Goal: Information Seeking & Learning: Learn about a topic

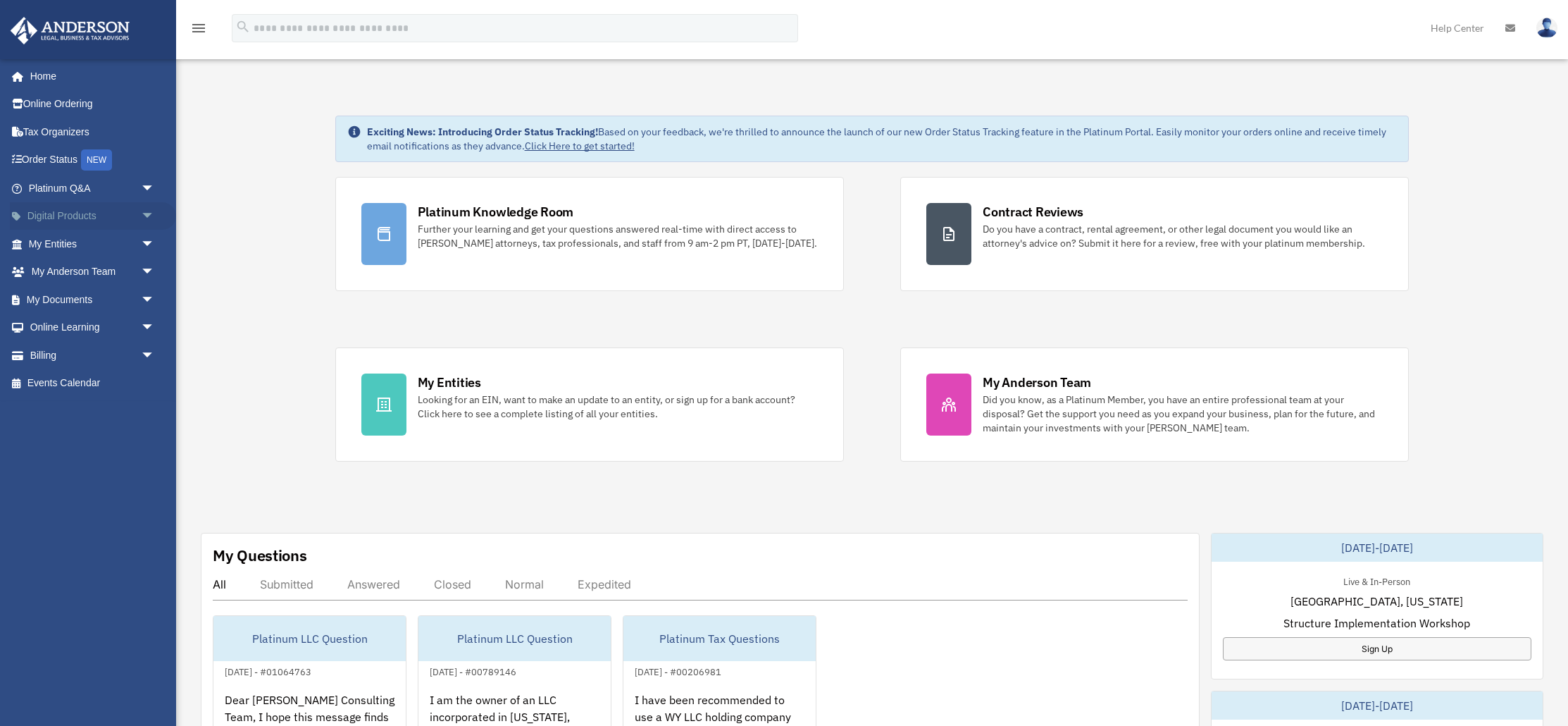
click at [99, 217] on link "Digital Products arrow_drop_down" at bounding box center [93, 216] width 166 height 28
click at [145, 214] on span "arrow_drop_down" at bounding box center [154, 216] width 28 height 29
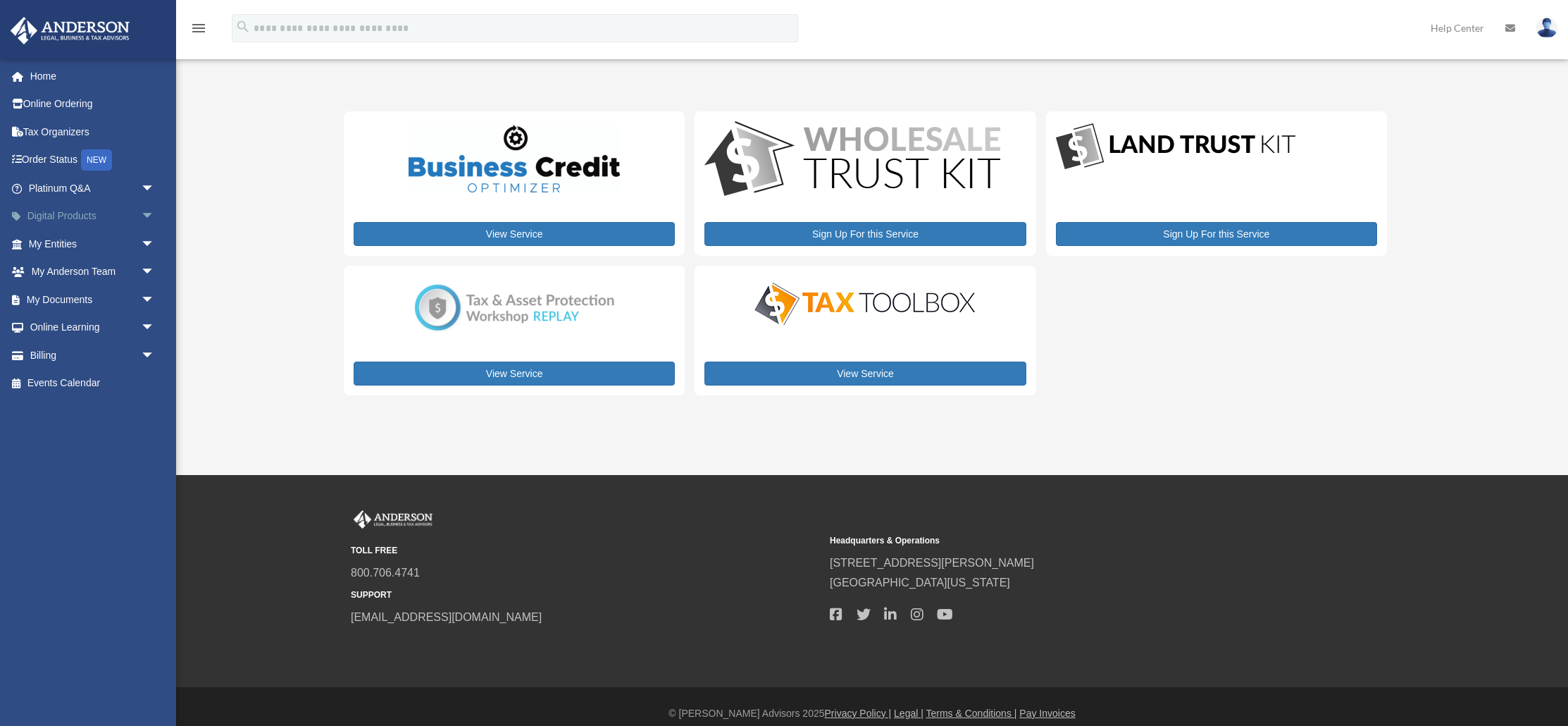
click at [148, 216] on span "arrow_drop_down" at bounding box center [154, 216] width 28 height 29
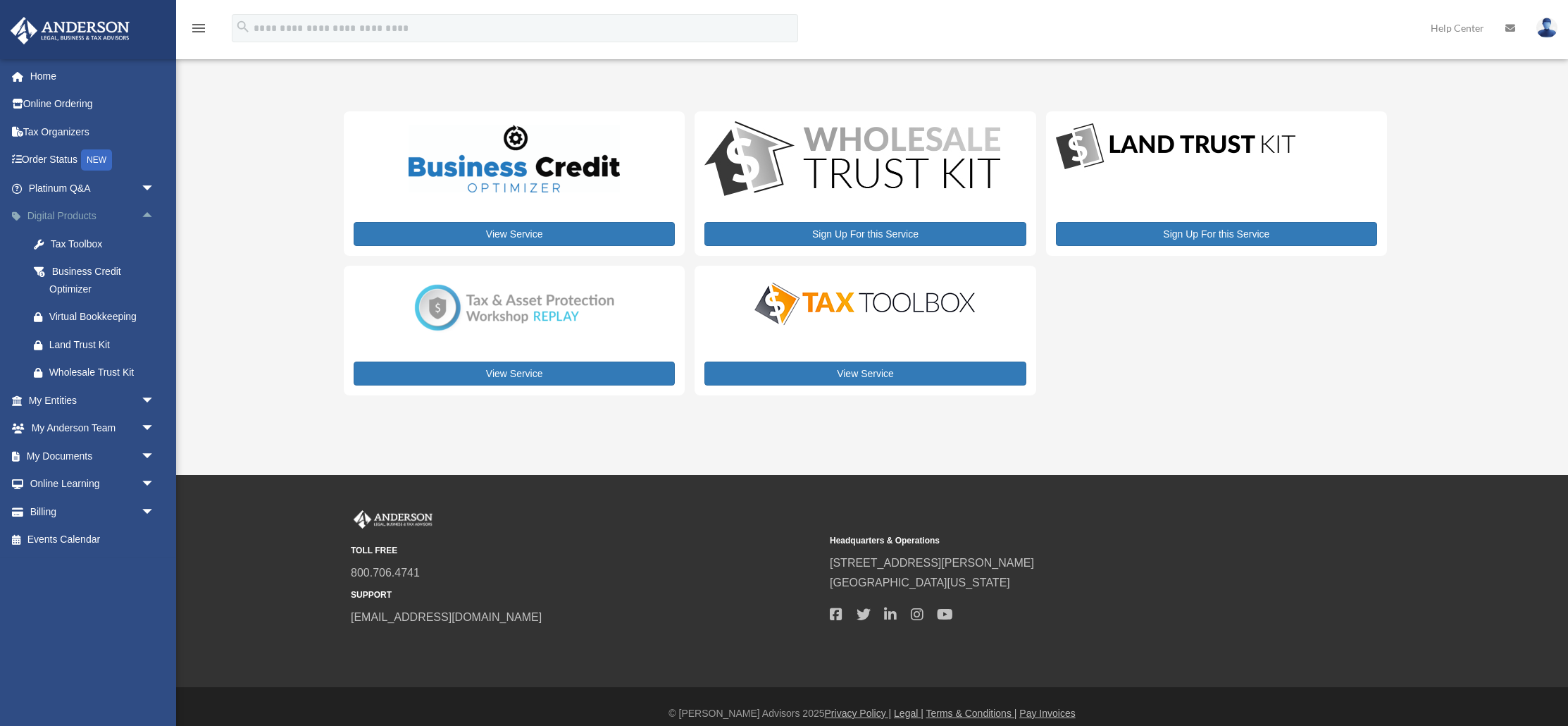
scroll to position [14, 0]
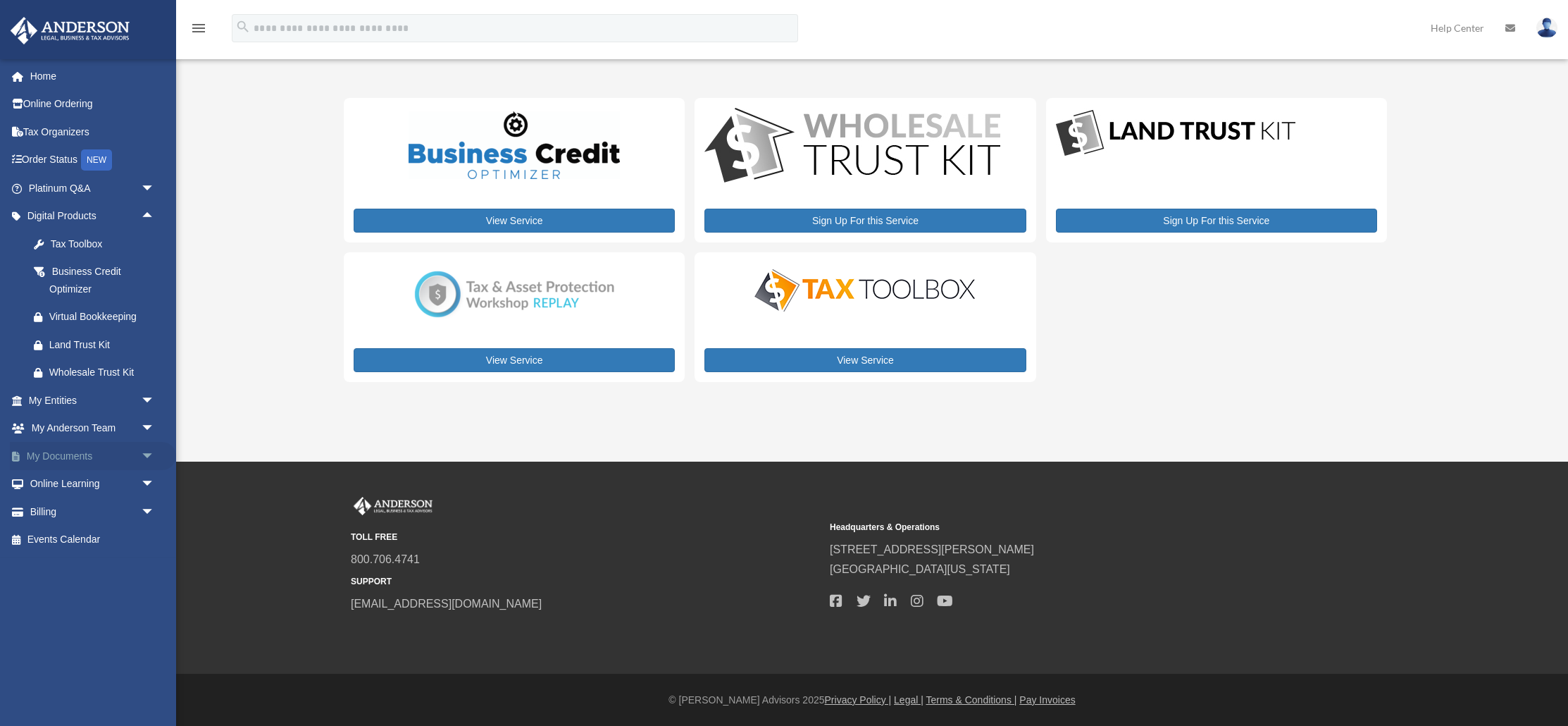
click at [152, 457] on span "arrow_drop_down" at bounding box center [154, 456] width 28 height 29
click at [146, 599] on span "arrow_drop_down" at bounding box center [154, 596] width 28 height 29
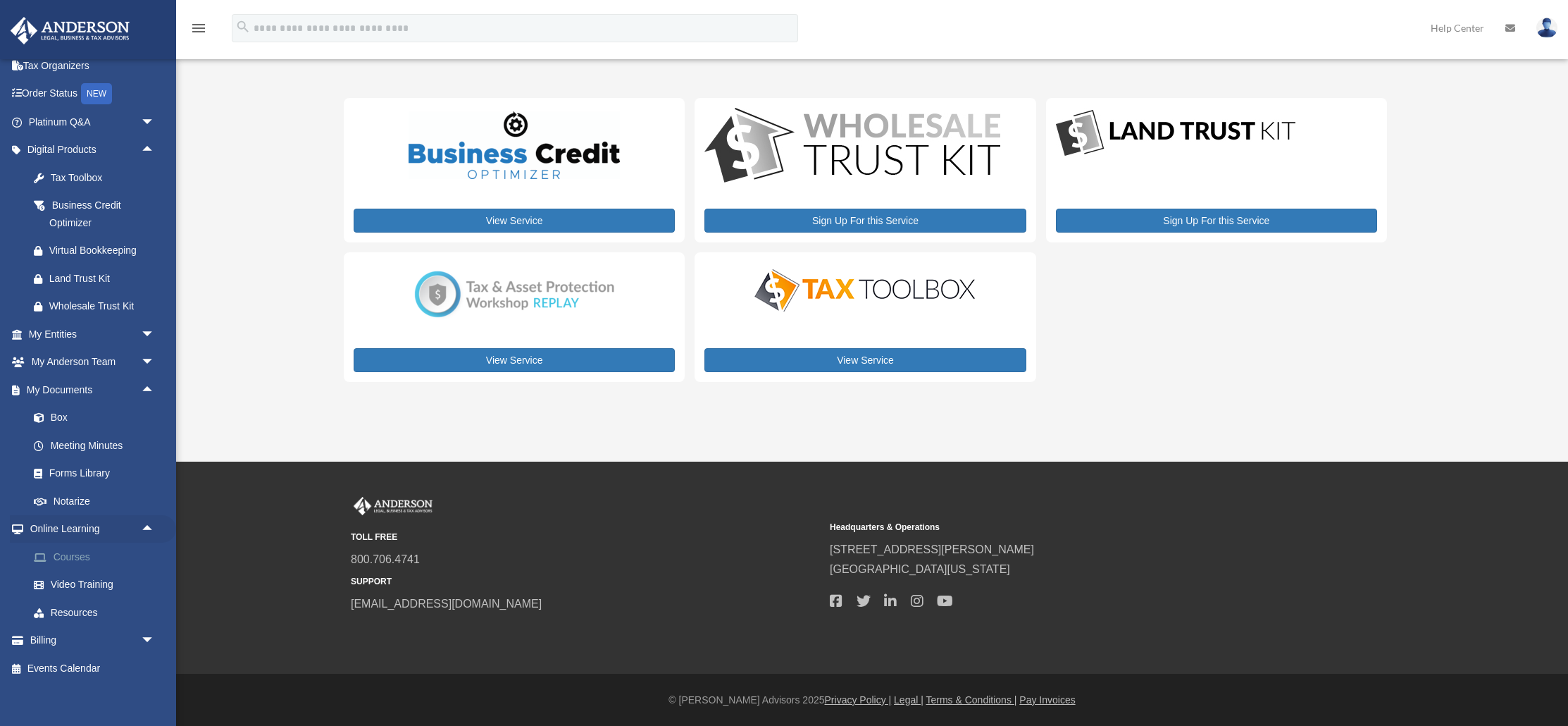
scroll to position [73, 0]
click at [76, 550] on link "Courses" at bounding box center [98, 549] width 157 height 28
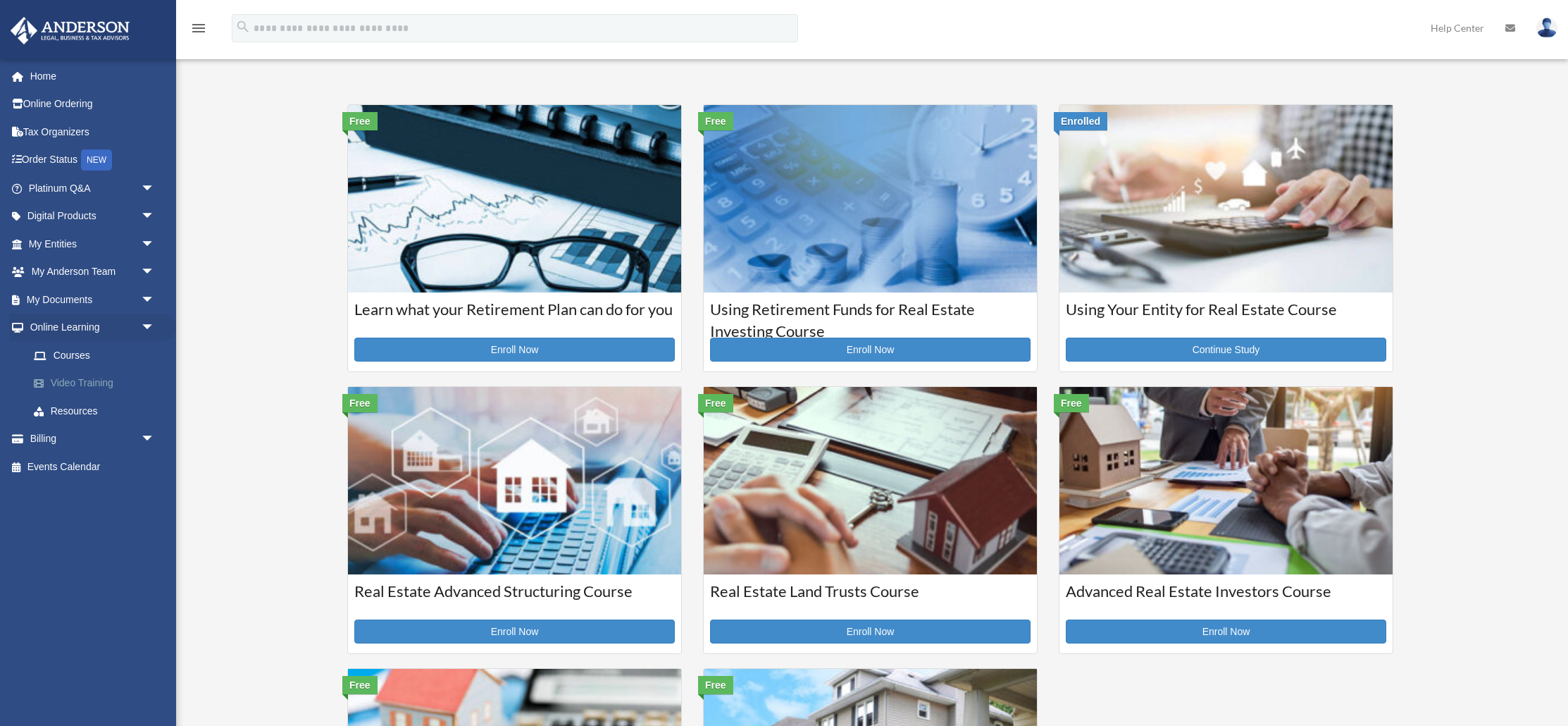
click at [106, 384] on link "Video Training" at bounding box center [98, 383] width 157 height 28
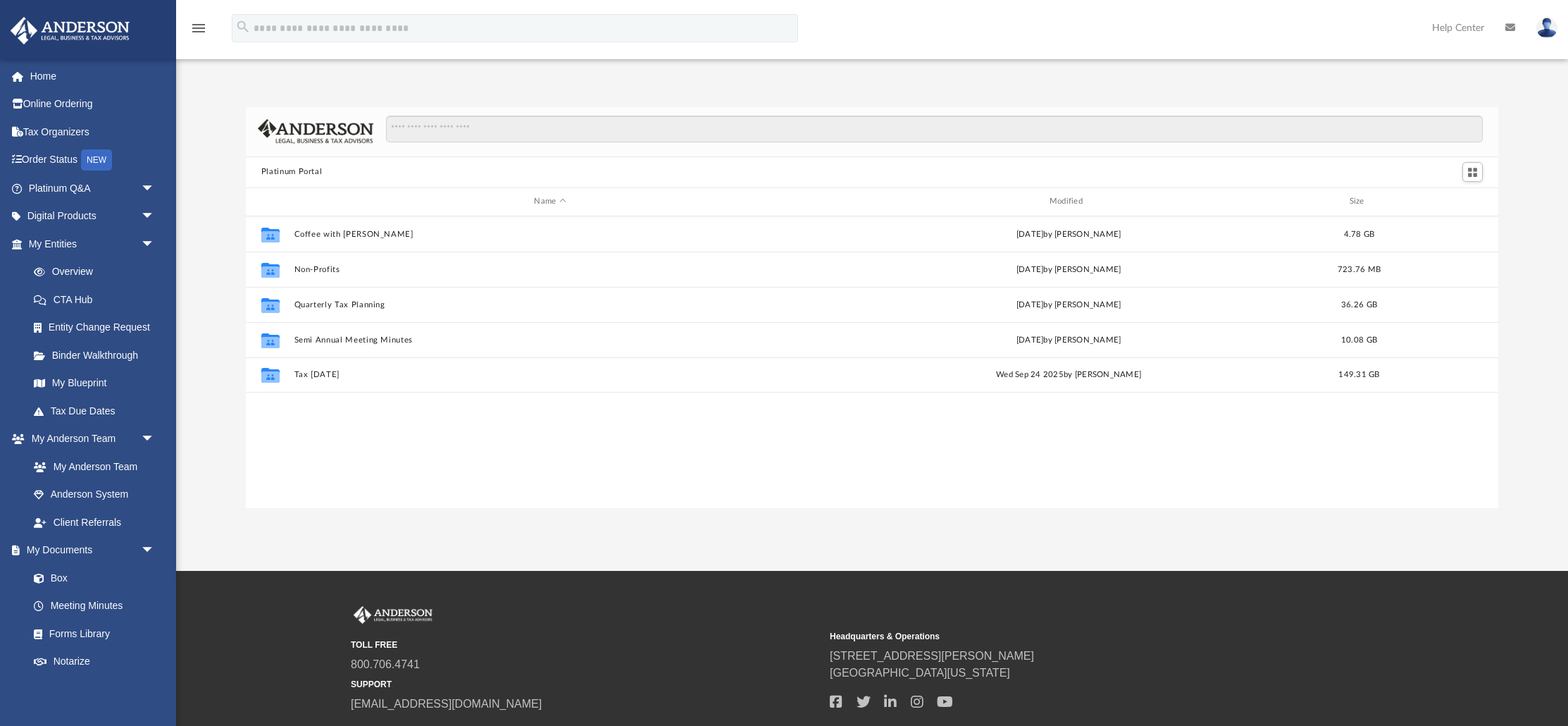
scroll to position [319, 1252]
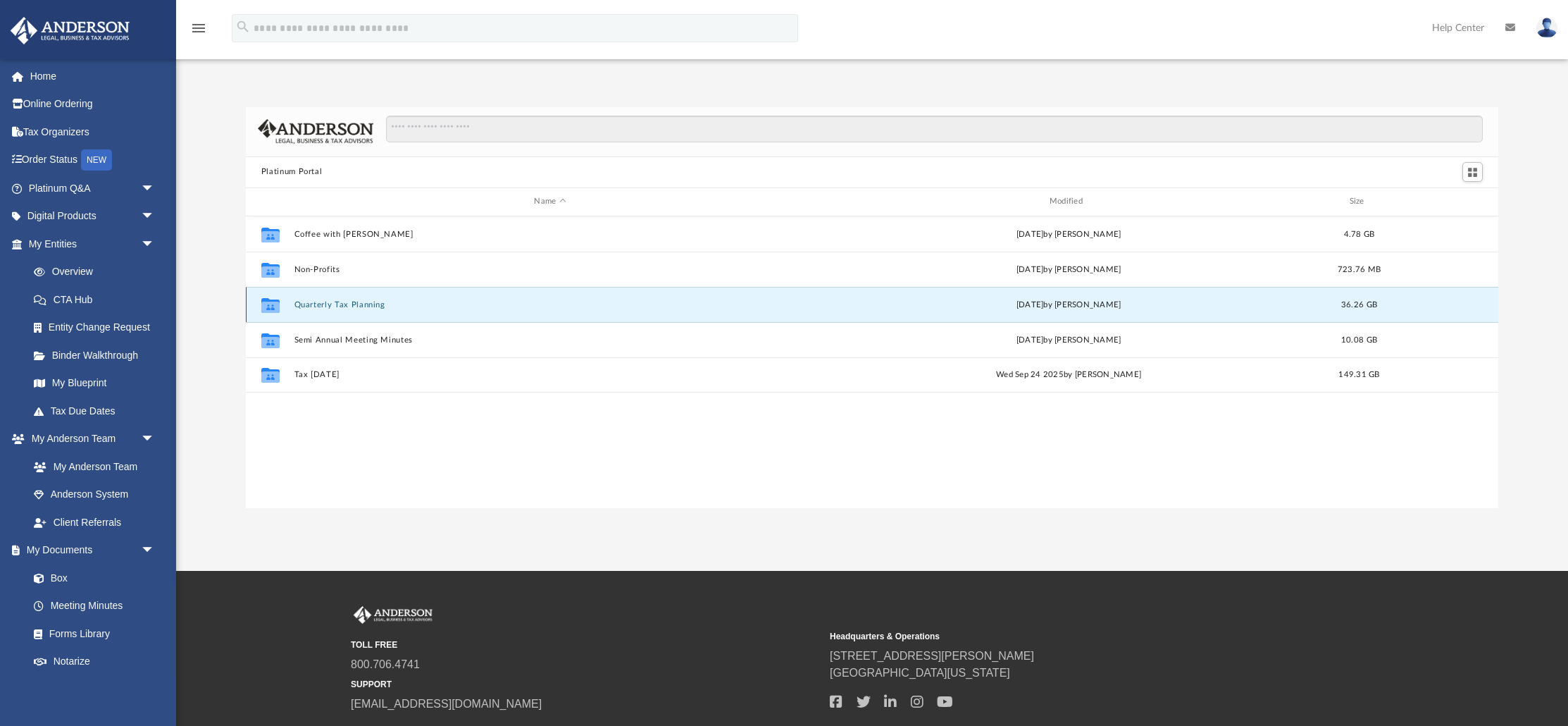
click at [362, 305] on button "Quarterly Tax Planning" at bounding box center [550, 303] width 512 height 9
click at [314, 305] on button "2025" at bounding box center [550, 303] width 512 height 9
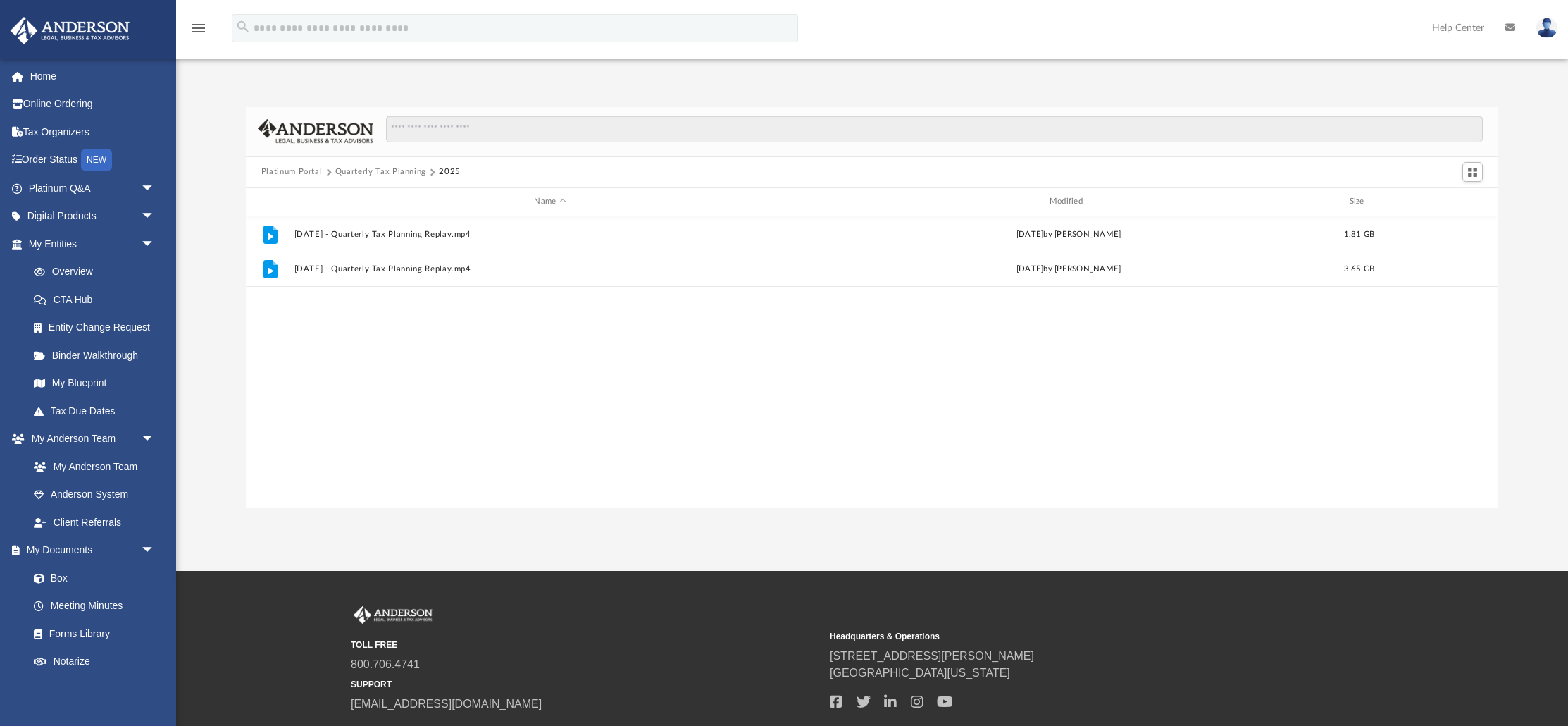
click at [326, 371] on div "File [DATE] - Quarterly Tax Planning Replay.mp4 [DATE] by [PERSON_NAME] 1.81 GB…" at bounding box center [872, 363] width 1252 height 292
click at [51, 133] on link "Tax Organizers" at bounding box center [93, 131] width 166 height 28
